Goal: Task Accomplishment & Management: Manage account settings

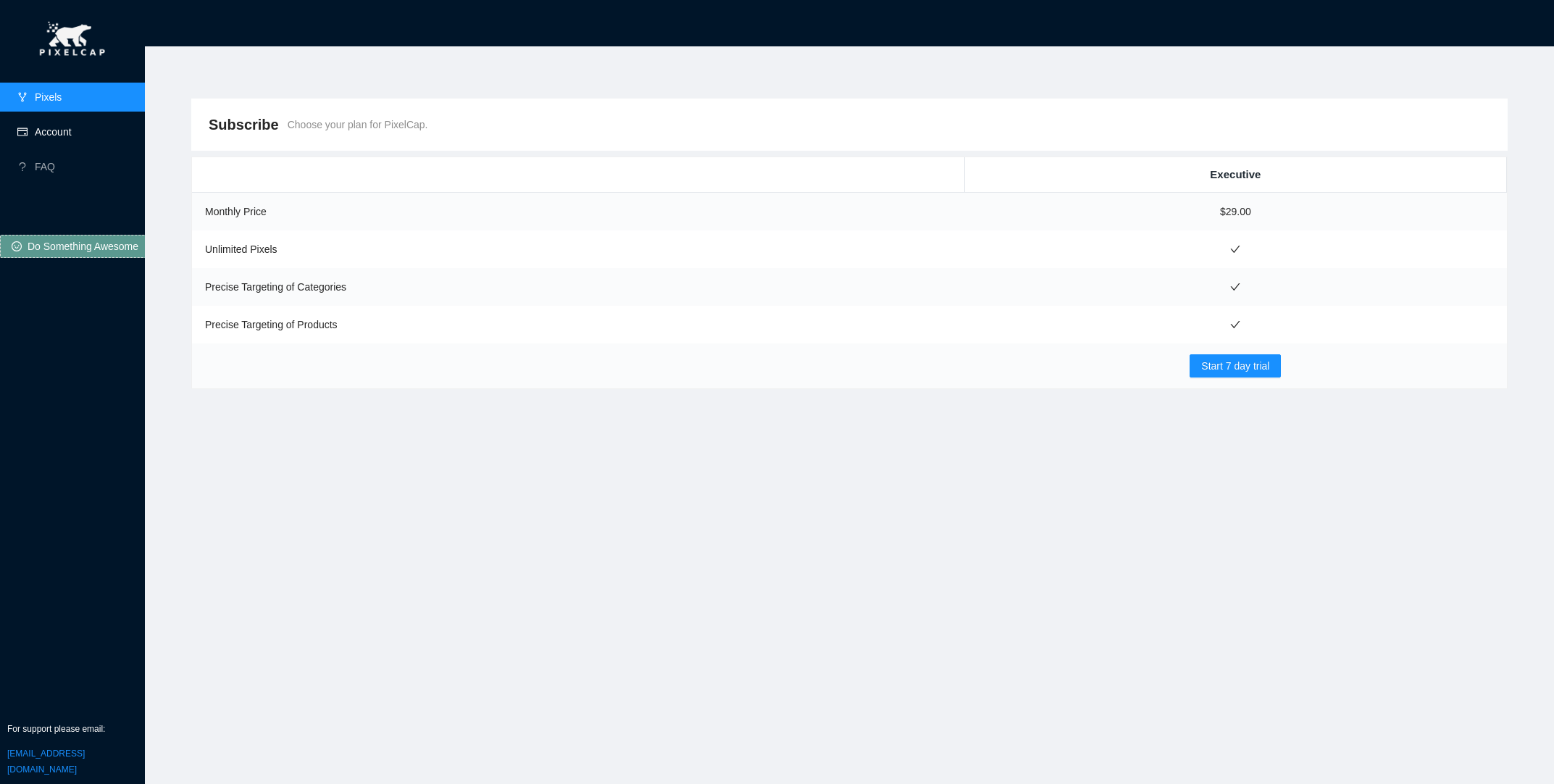
click at [69, 130] on link "Account" at bounding box center [53, 132] width 37 height 11
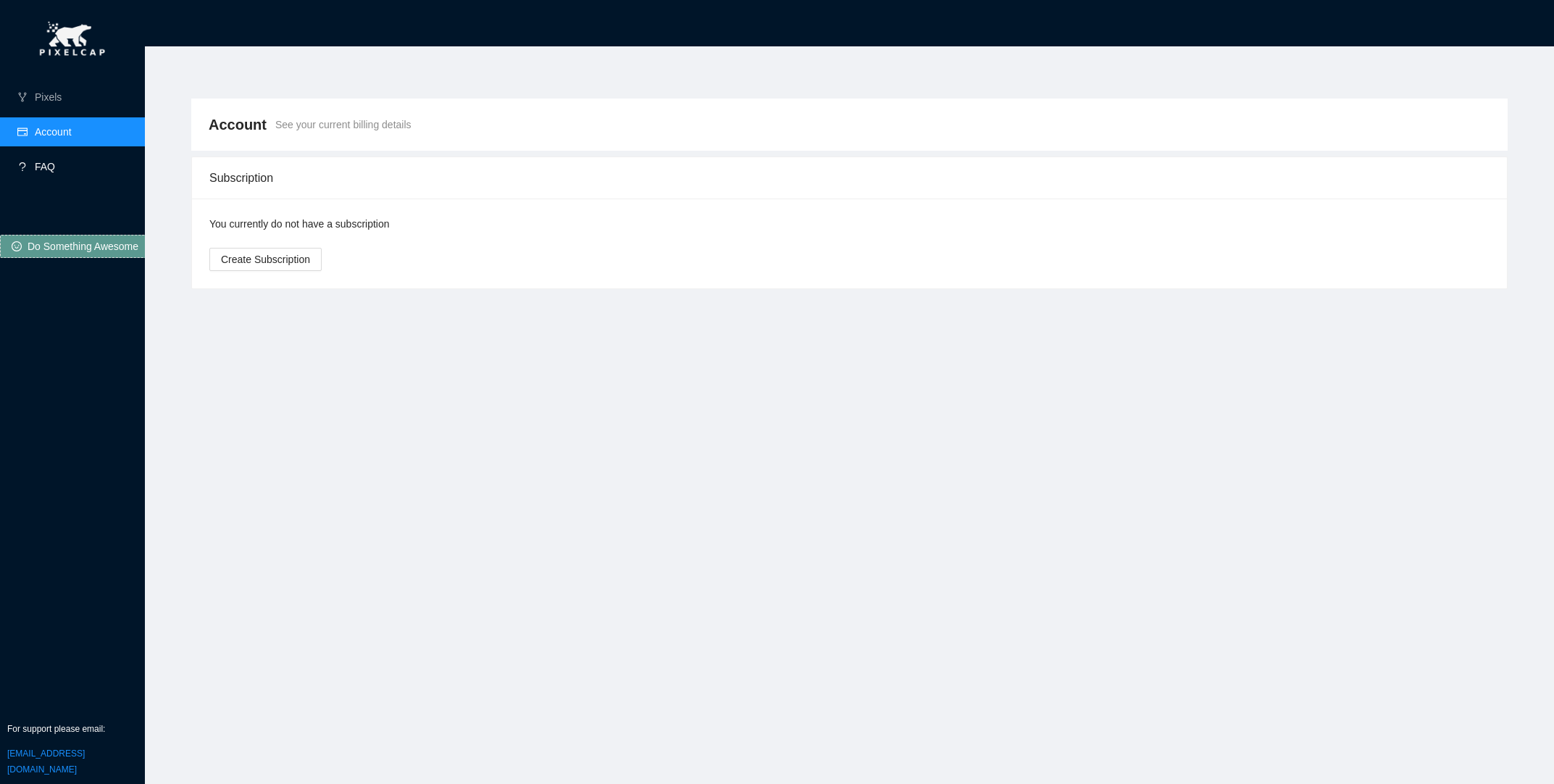
click at [48, 173] on link "FAQ" at bounding box center [44, 166] width 20 height 11
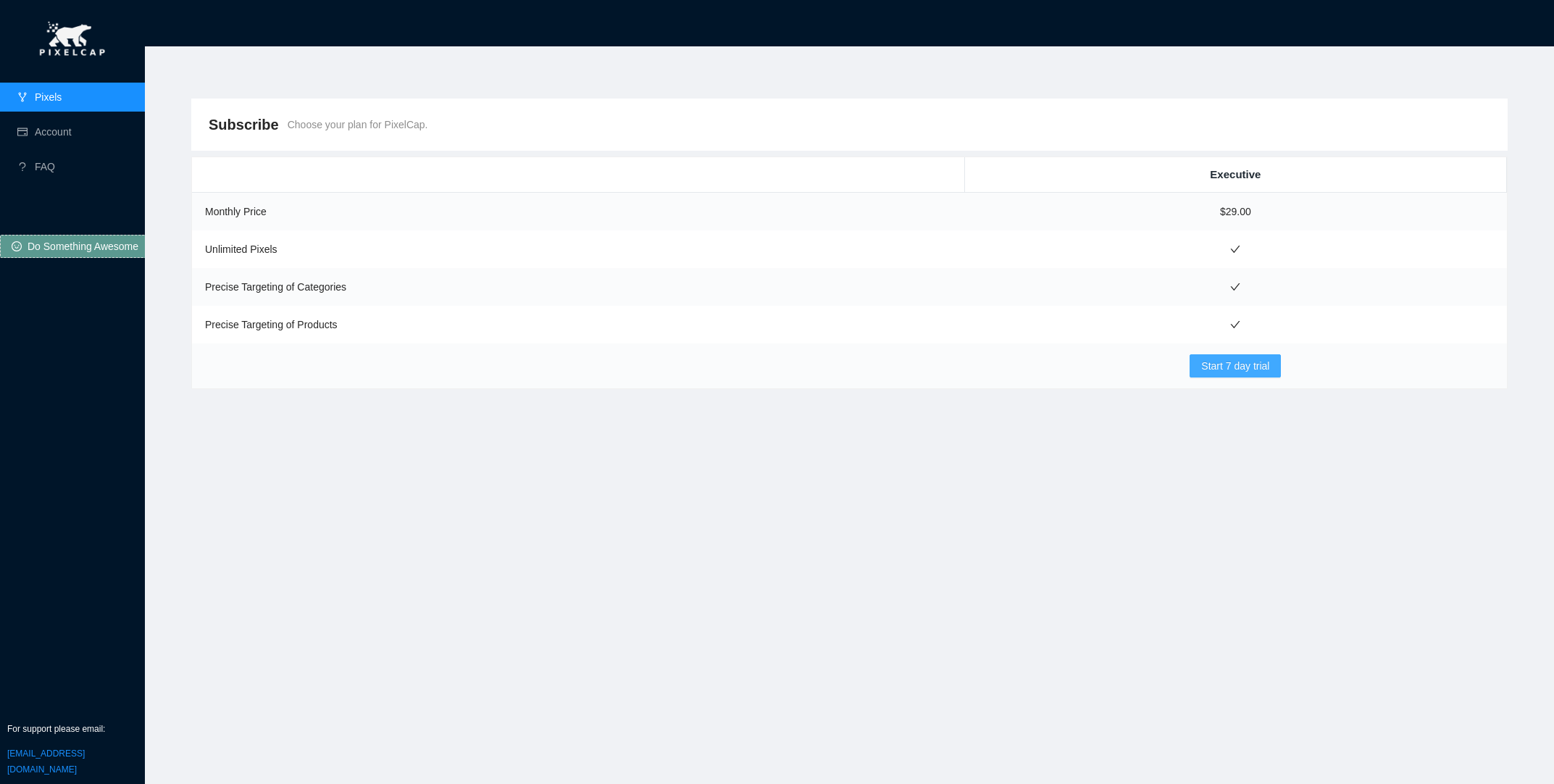
click at [1240, 359] on span "Start 7 day trial" at bounding box center [1235, 365] width 68 height 16
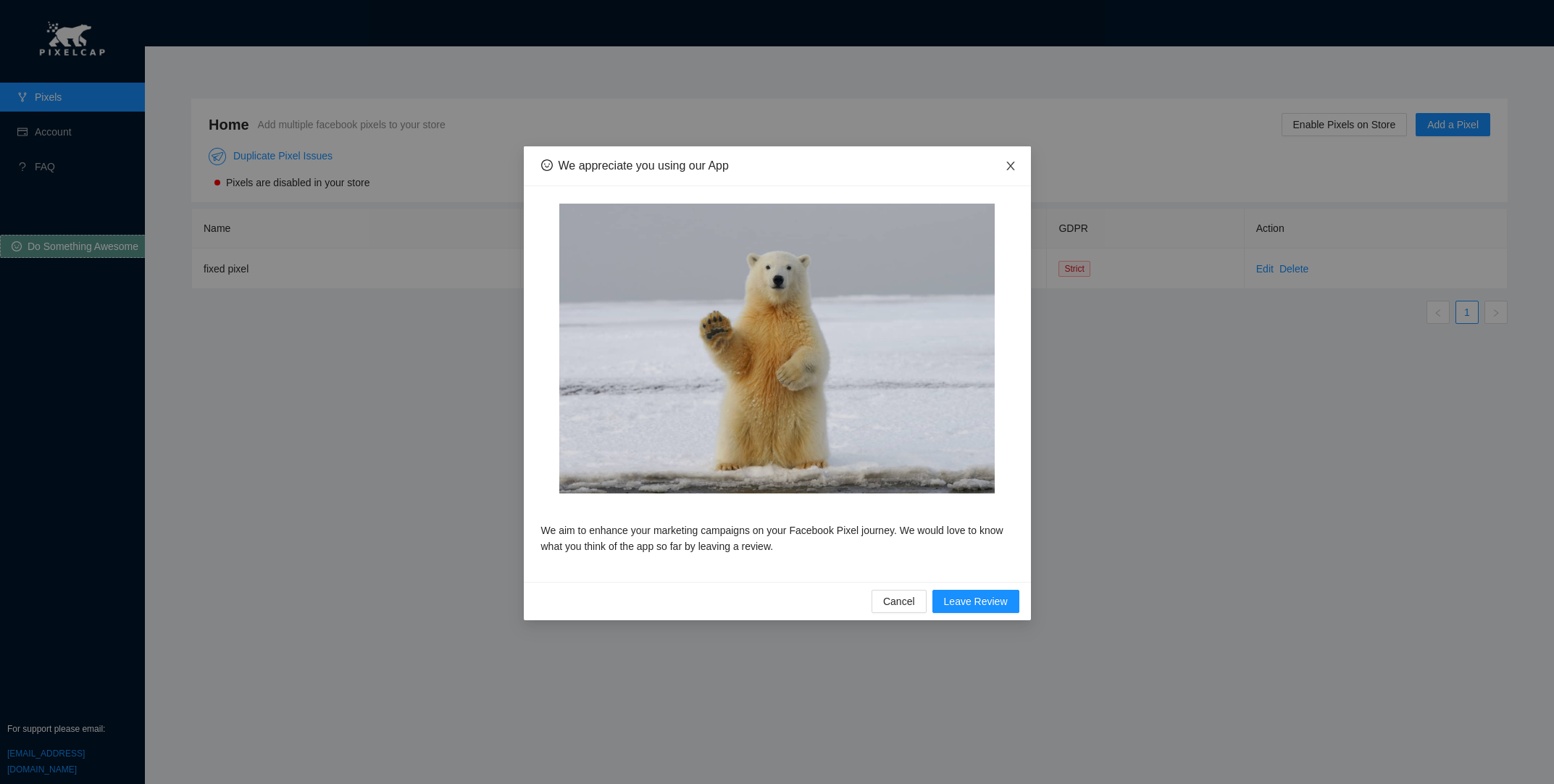
click at [1008, 160] on icon "close" at bounding box center [1011, 166] width 11 height 11
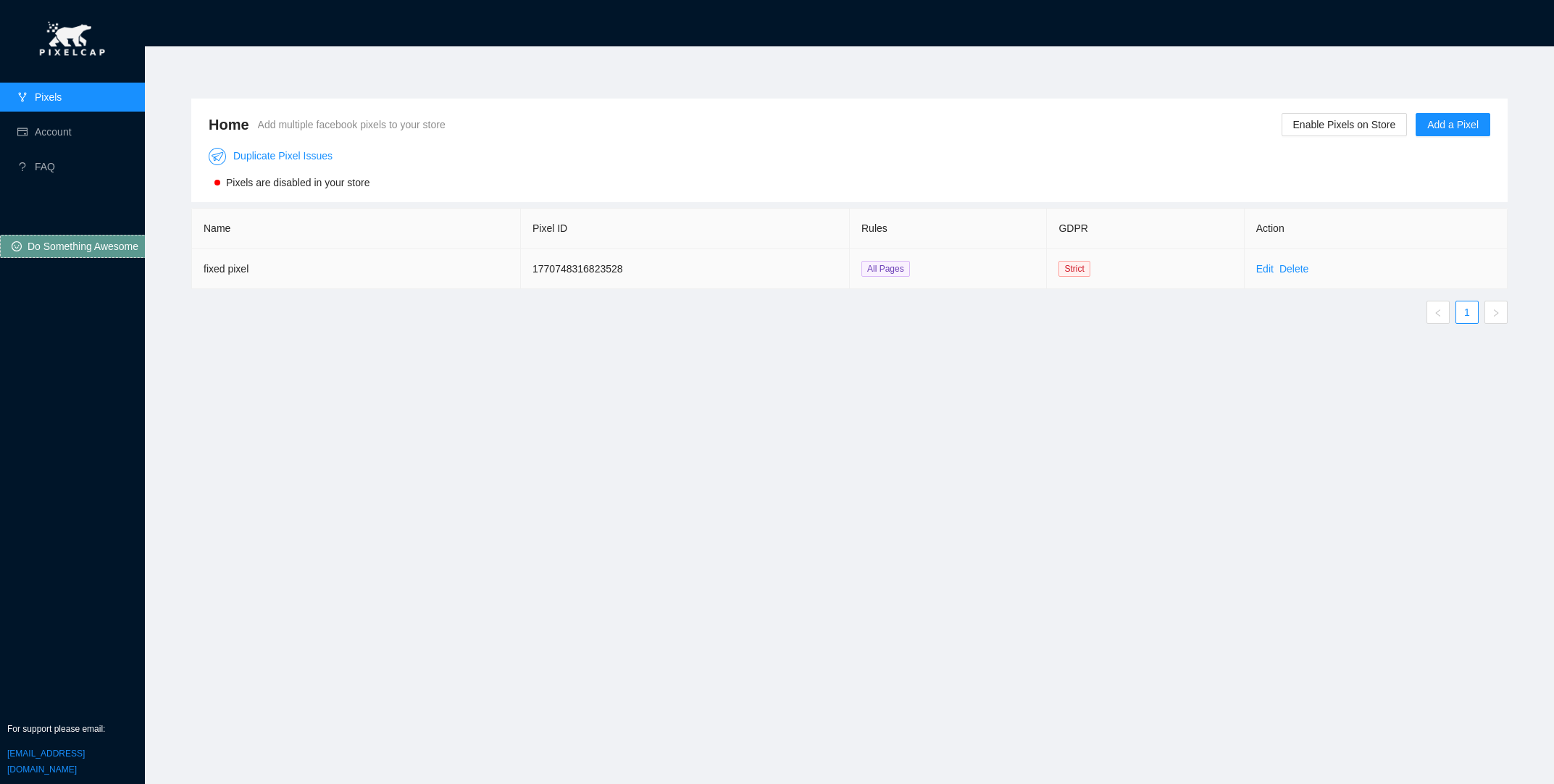
click at [890, 262] on span "All Pages" at bounding box center [885, 268] width 48 height 16
click at [1065, 270] on span "Strict" at bounding box center [1074, 268] width 31 height 16
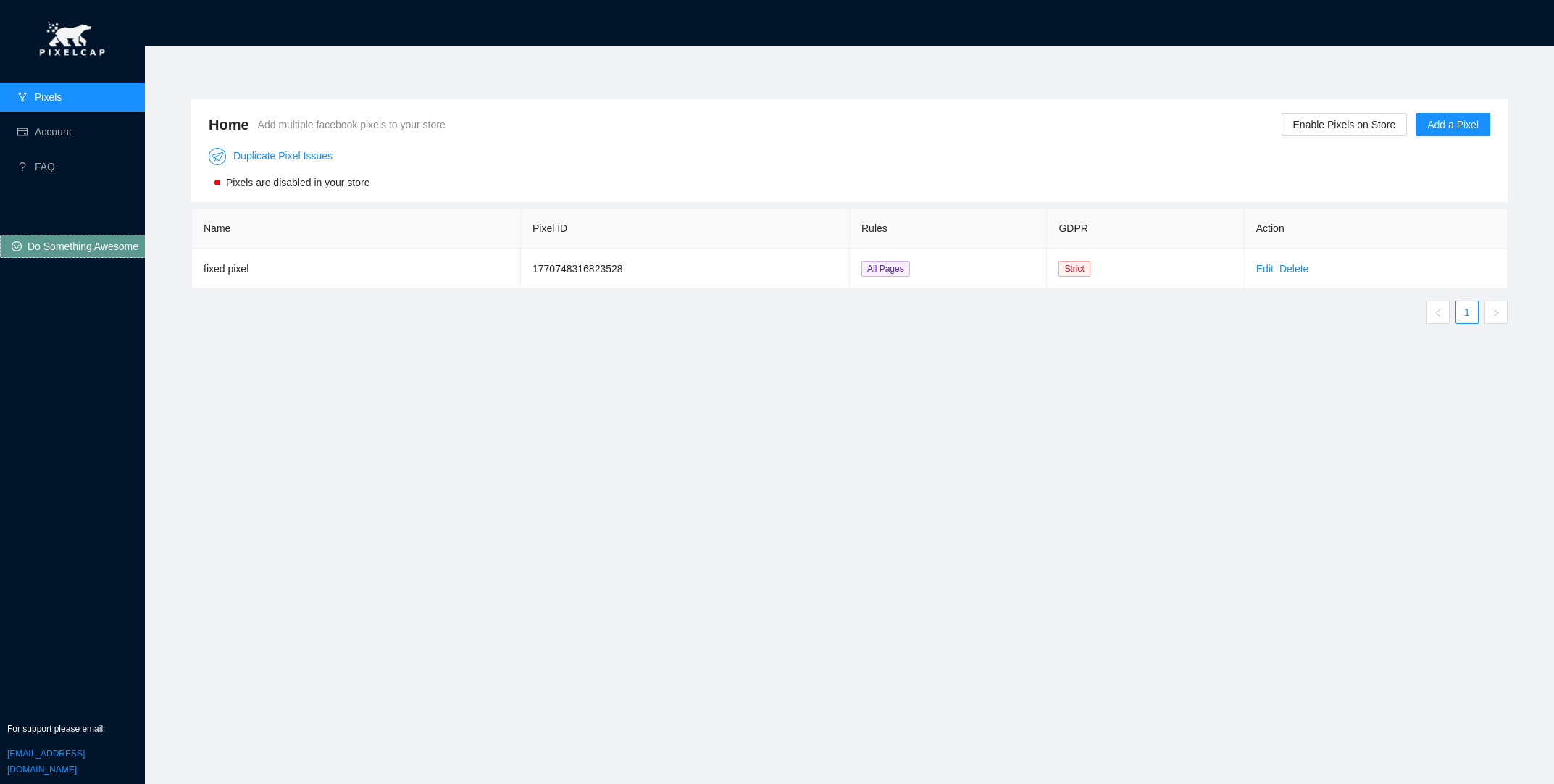
click at [1061, 223] on th "GDPR" at bounding box center [1145, 228] width 197 height 40
drag, startPoint x: 1061, startPoint y: 224, endPoint x: 1103, endPoint y: 226, distance: 42.0
click at [1103, 226] on th "GDPR" at bounding box center [1145, 228] width 197 height 40
drag, startPoint x: 1105, startPoint y: 275, endPoint x: 690, endPoint y: 268, distance: 415.1
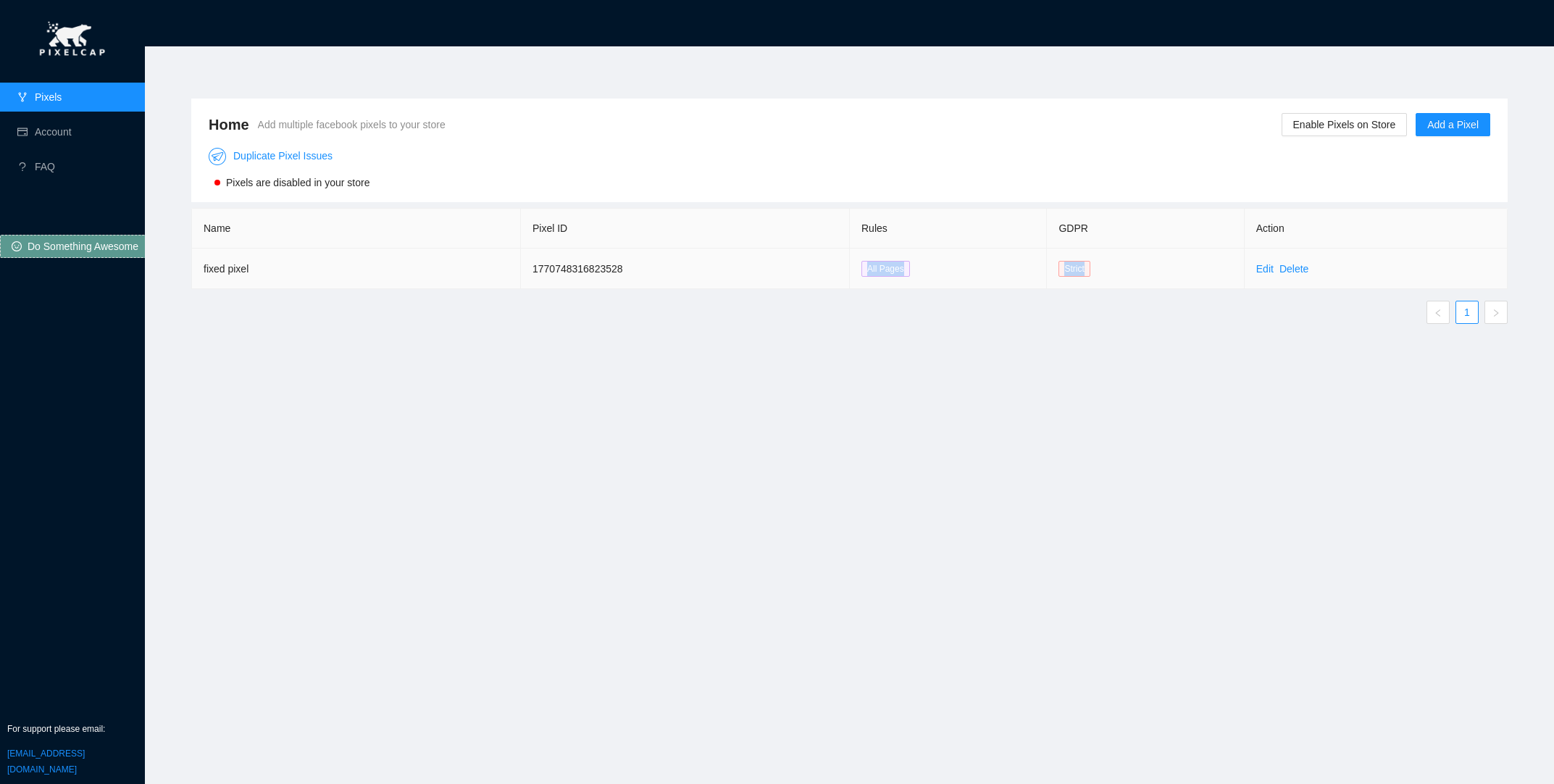
click at [690, 268] on tr "fixed pixel 1770748316823528 All Pages Strict Edit Delete" at bounding box center [849, 268] width 1315 height 41
click at [598, 263] on td "1770748316823528" at bounding box center [685, 268] width 329 height 41
click at [1294, 271] on link "Delete" at bounding box center [1294, 269] width 29 height 11
click at [1309, 237] on span "OK" at bounding box center [1312, 230] width 14 height 16
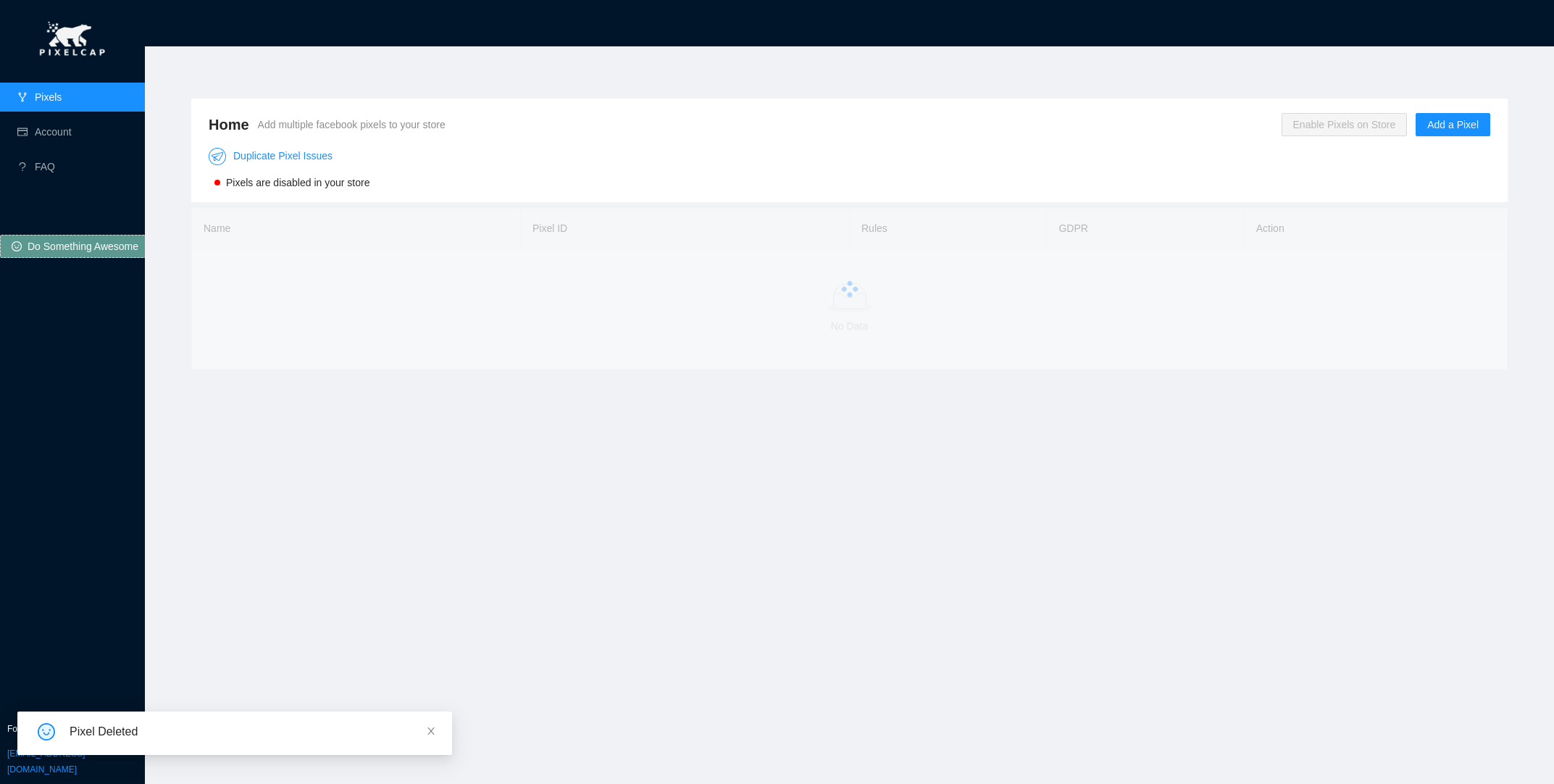
click at [1443, 139] on div "Duplicate Pixel Issues Pixels are disabled in your store" at bounding box center [849, 164] width 1281 height 52
click at [1444, 126] on span "Add a Pixel" at bounding box center [1453, 125] width 52 height 16
